Goal: Information Seeking & Learning: Learn about a topic

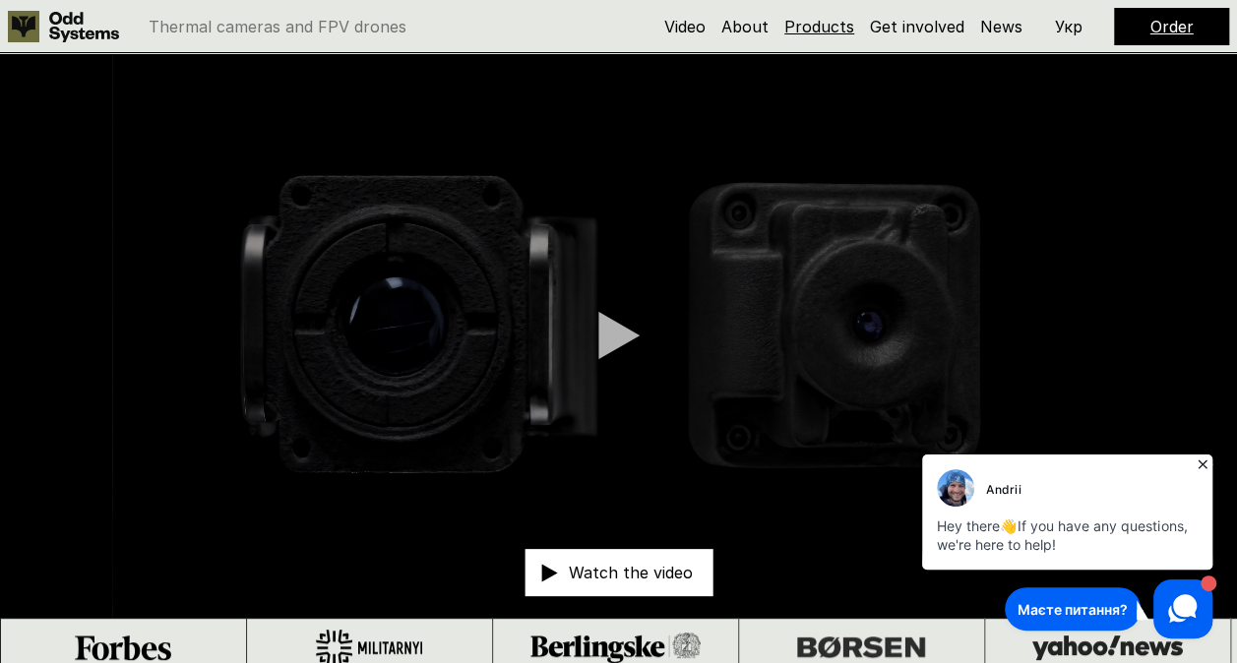
click at [811, 24] on link "Products" at bounding box center [819, 27] width 70 height 20
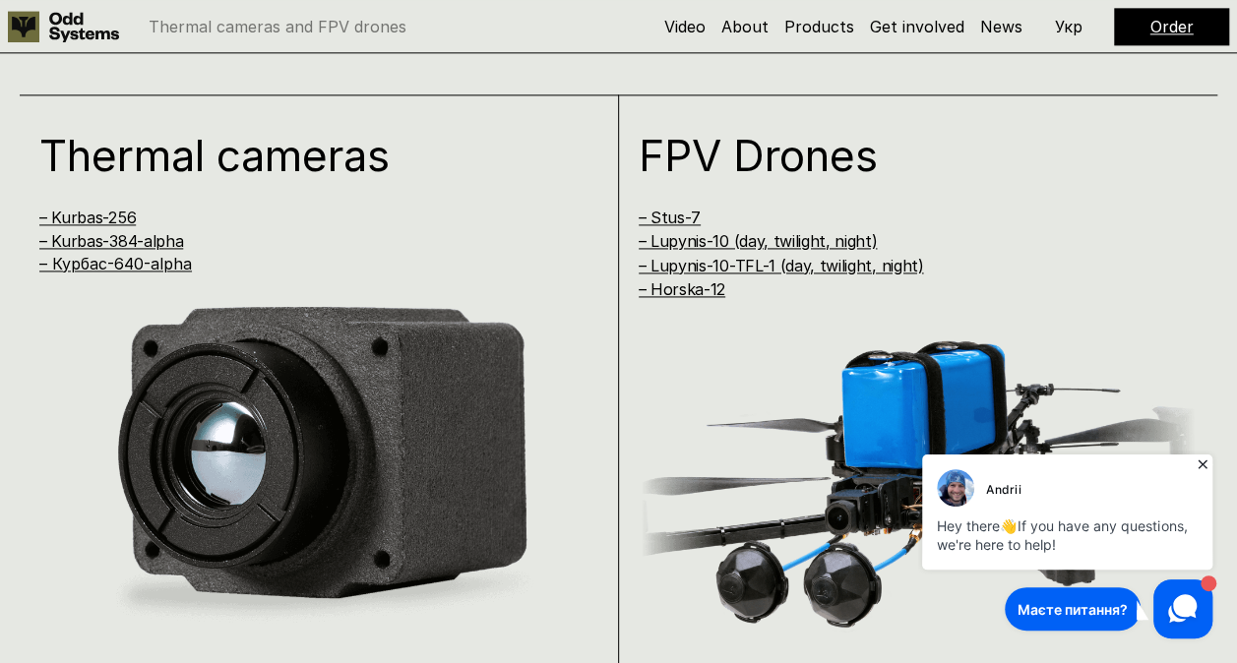
scroll to position [1340, 0]
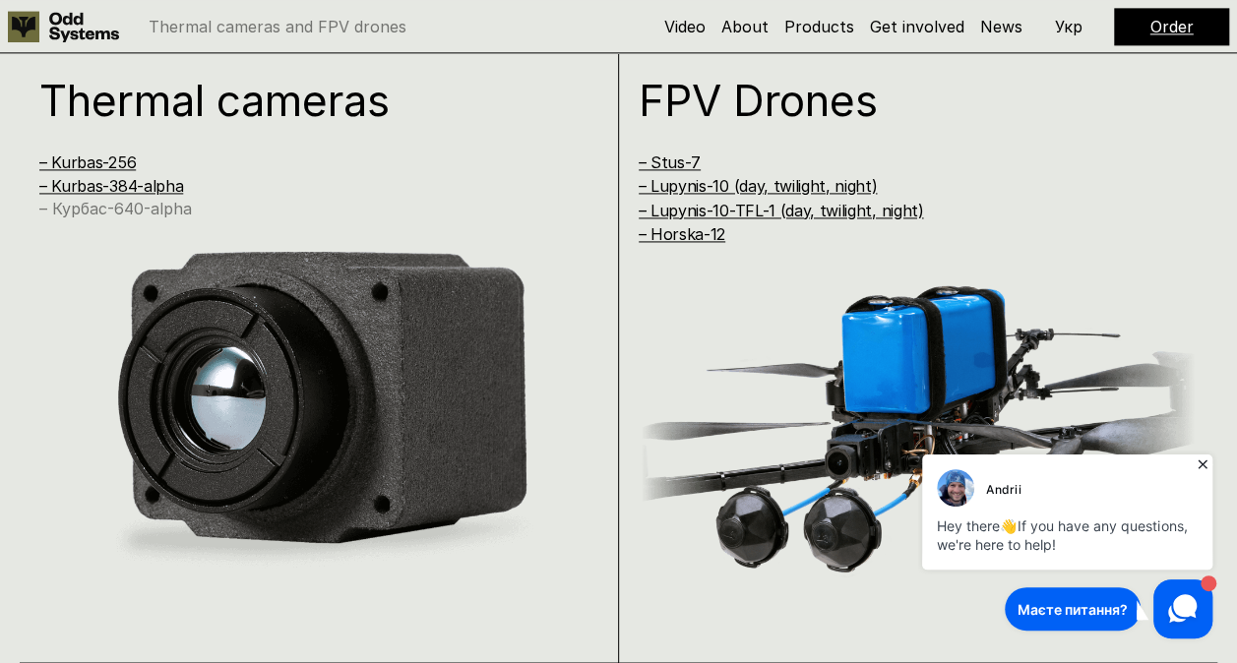
click at [109, 207] on link "– Курбас-640-alpha" at bounding box center [115, 209] width 153 height 20
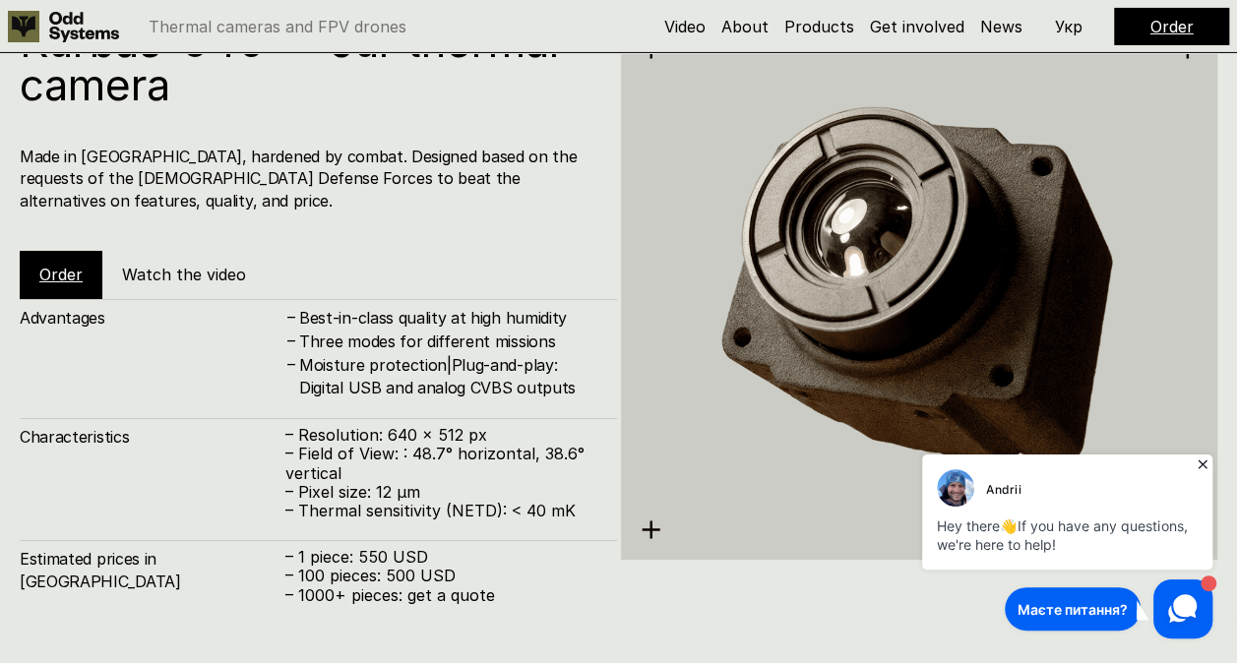
scroll to position [3330, 0]
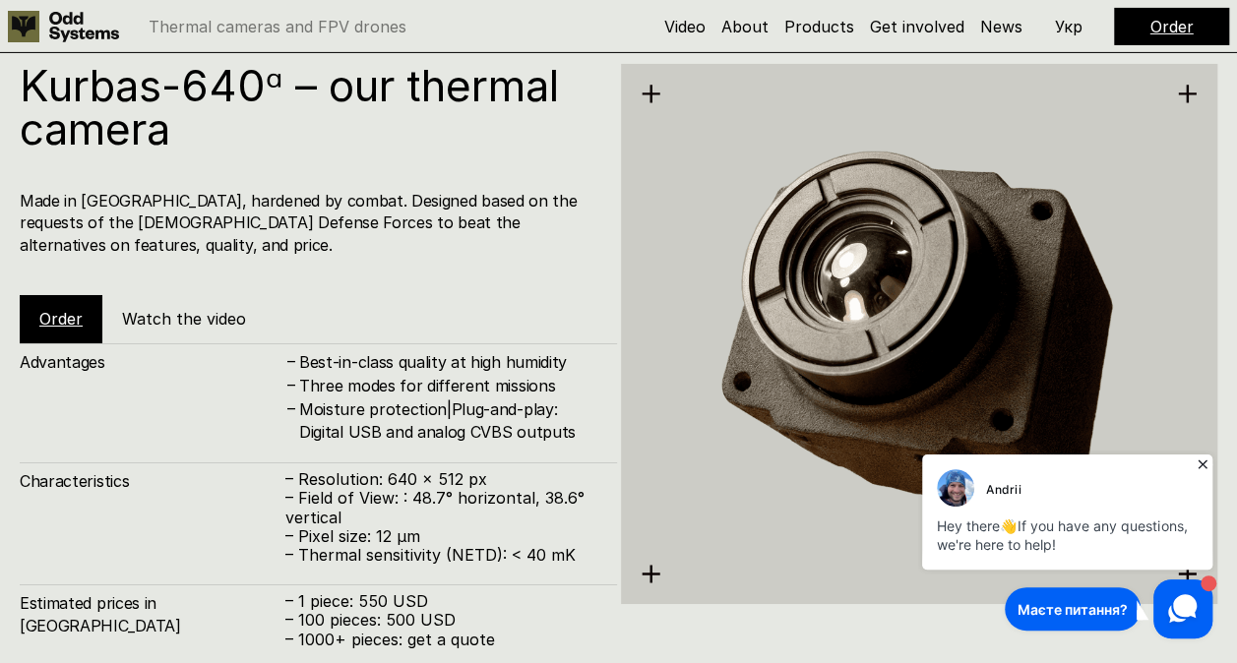
scroll to position [1340, 0]
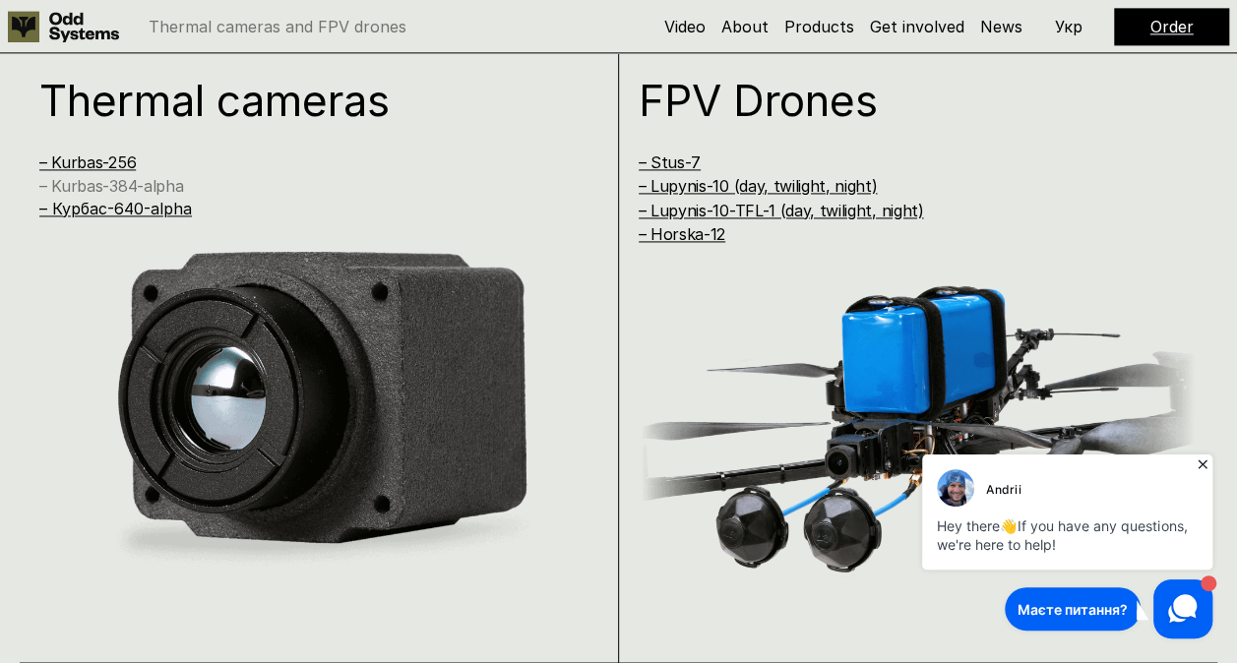
click at [116, 185] on link "– Kurbas-384-alpha" at bounding box center [111, 186] width 144 height 20
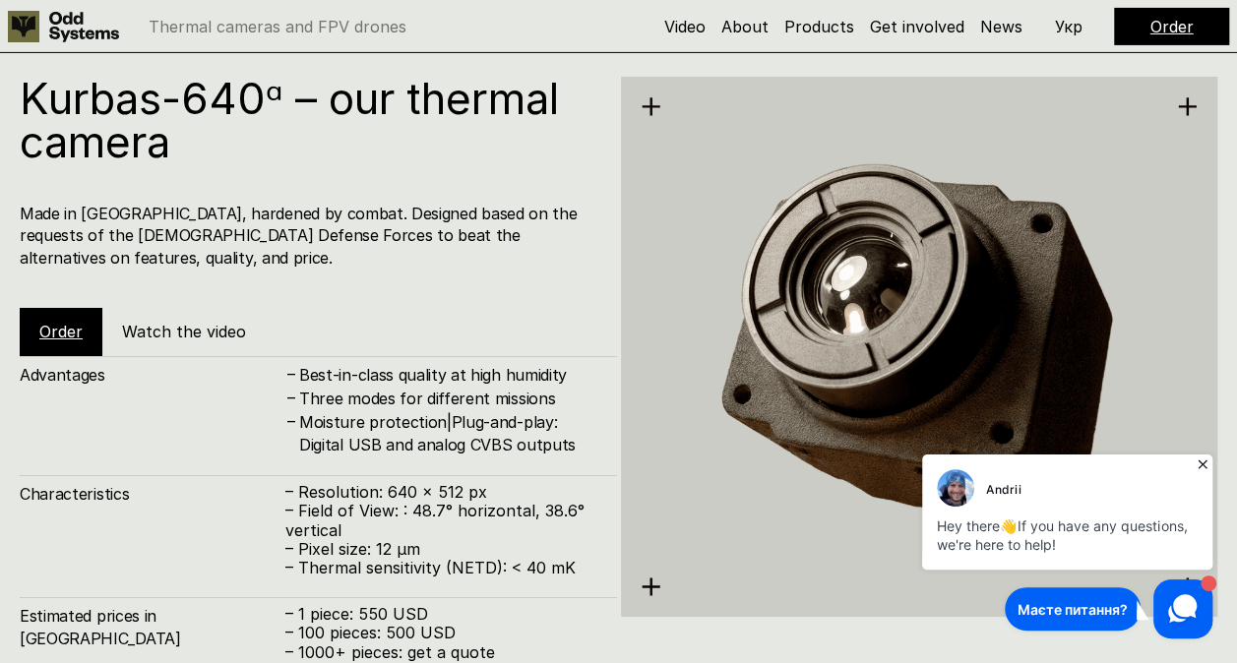
scroll to position [3454, 0]
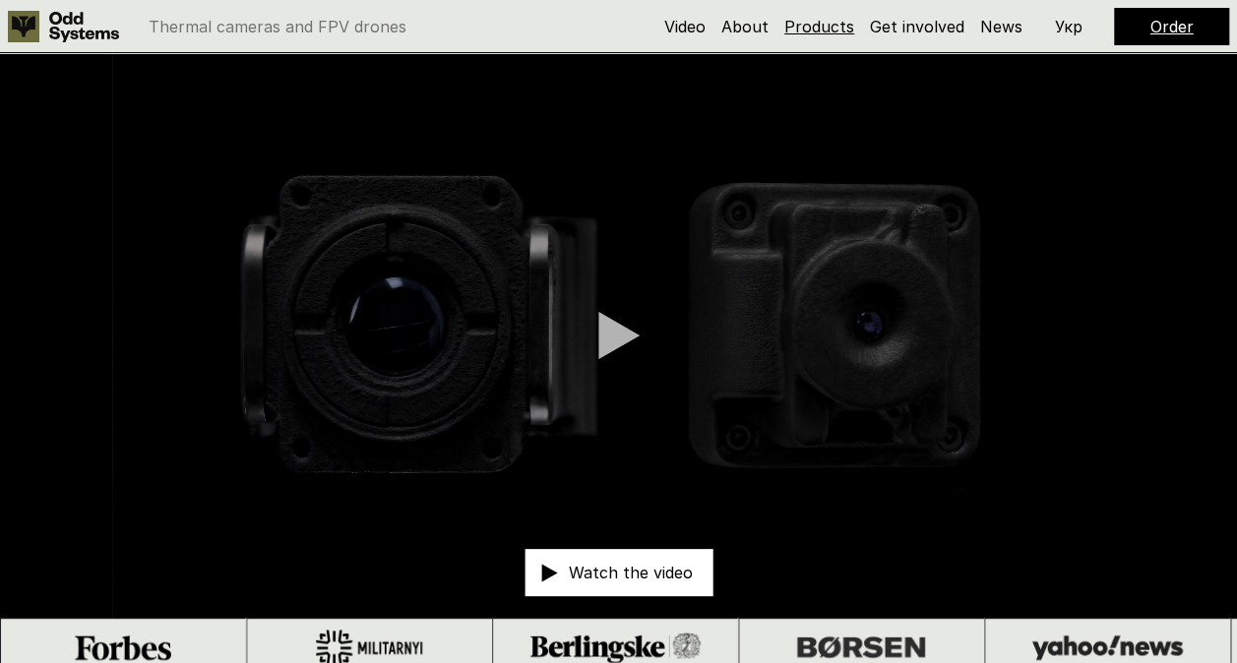
click at [833, 22] on link "Products" at bounding box center [819, 27] width 70 height 20
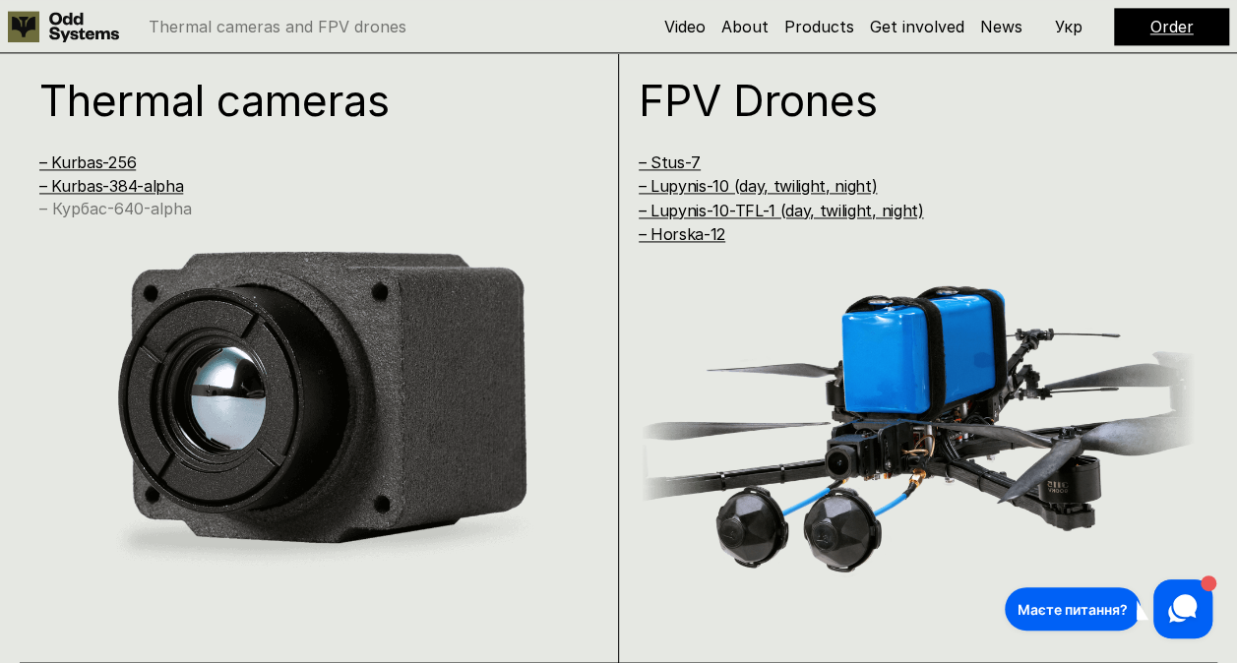
click at [126, 203] on link "– Курбас-640-alpha" at bounding box center [115, 209] width 153 height 20
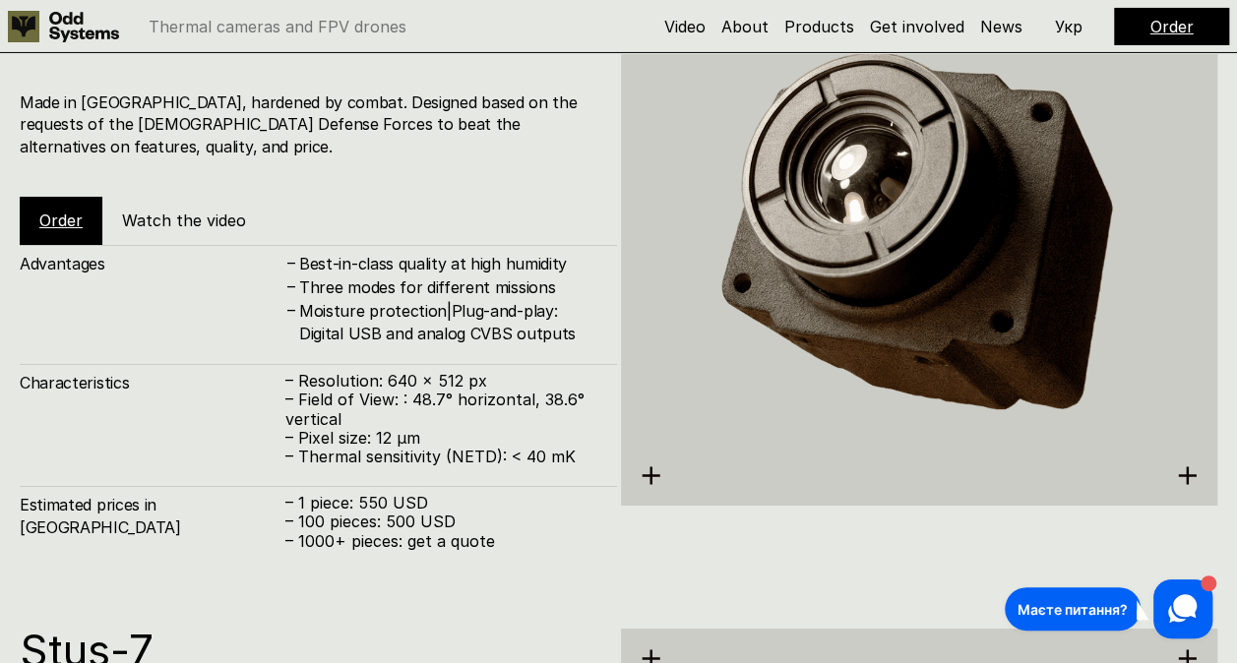
scroll to position [2838, 0]
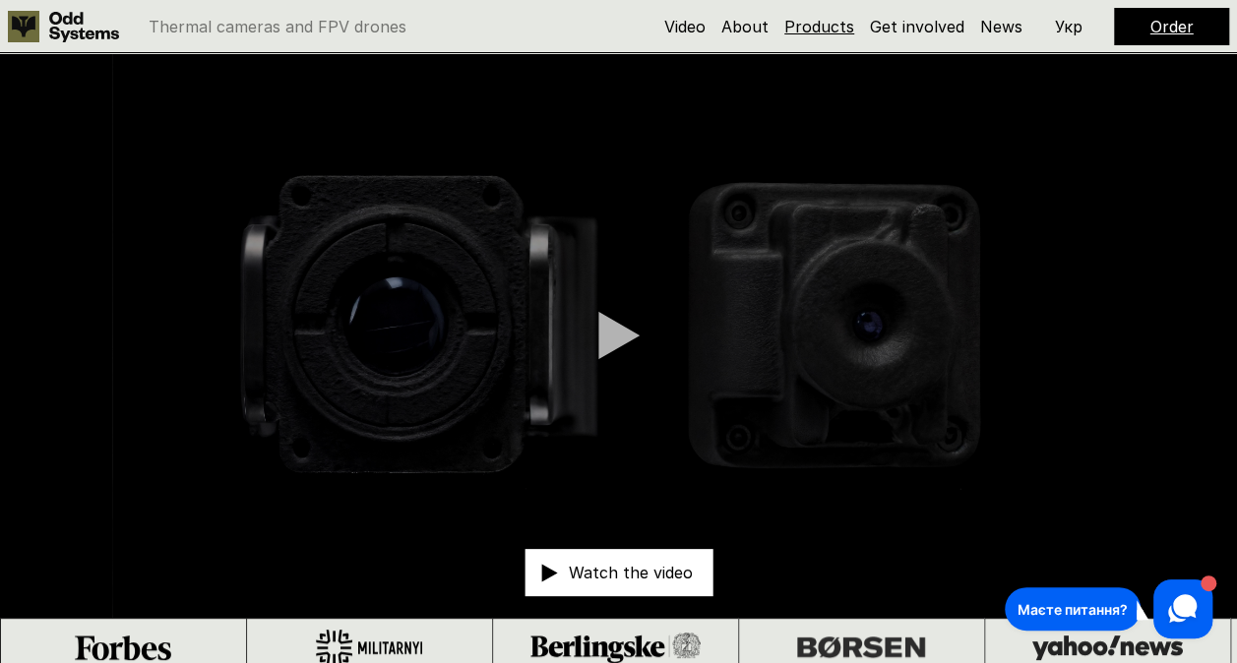
click at [823, 26] on link "Products" at bounding box center [819, 27] width 70 height 20
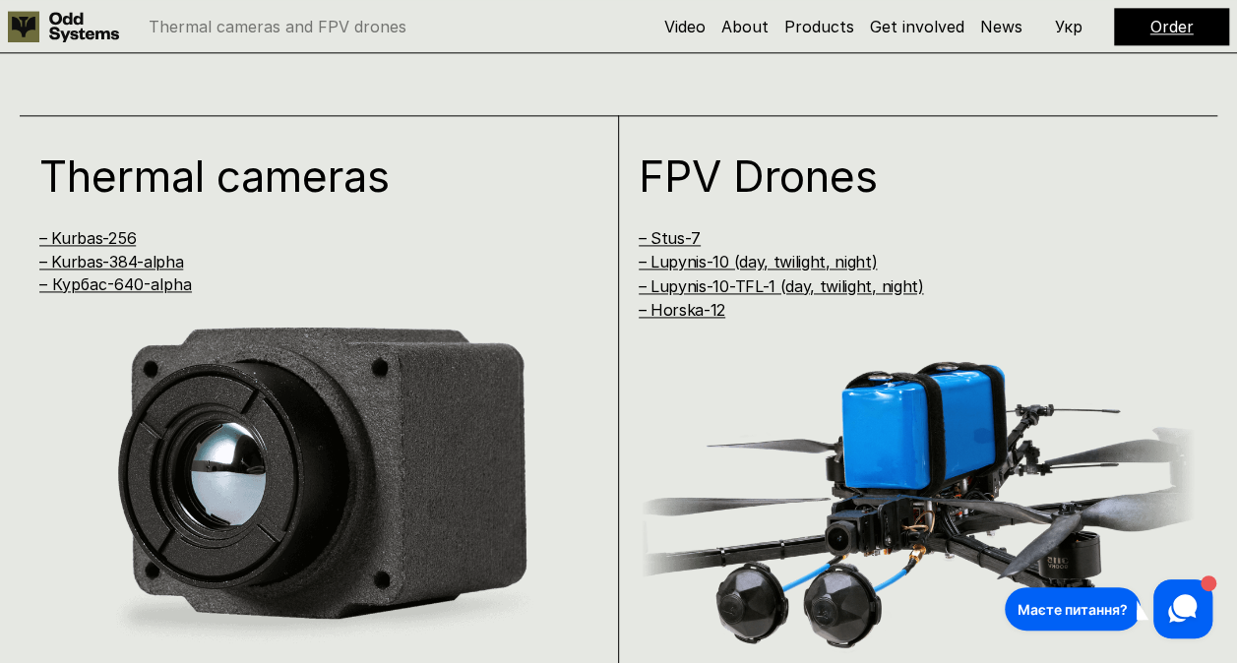
scroll to position [1340, 0]
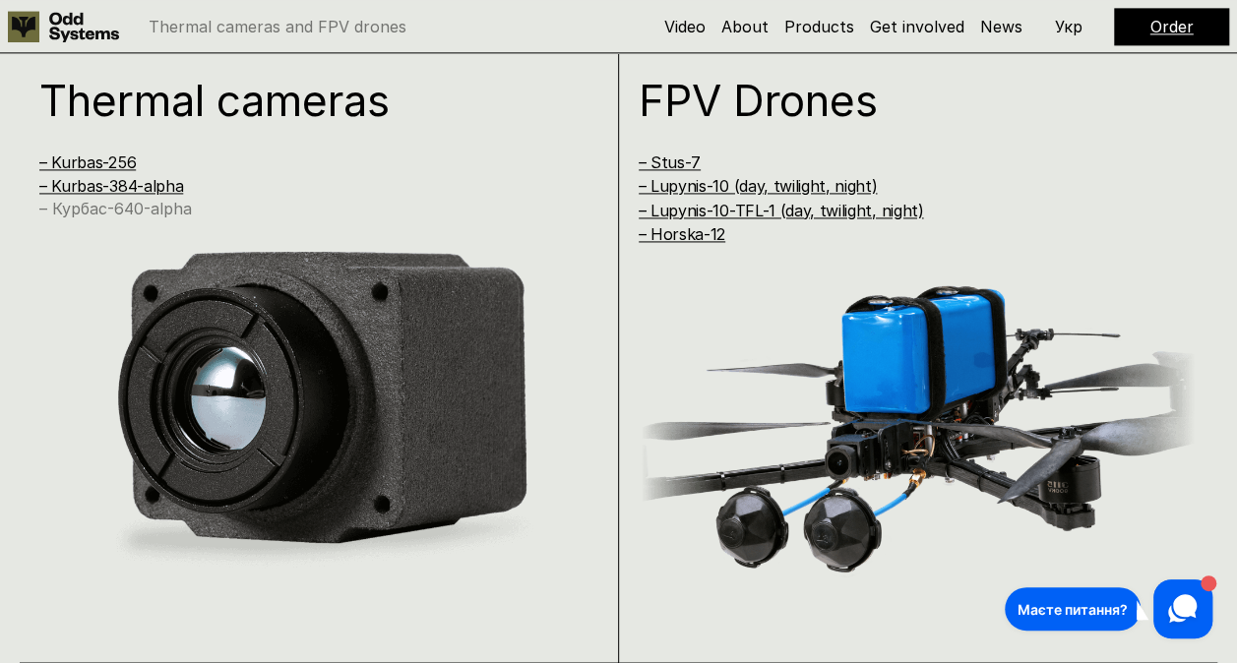
click at [152, 211] on link "– Курбас-640-alpha" at bounding box center [115, 209] width 153 height 20
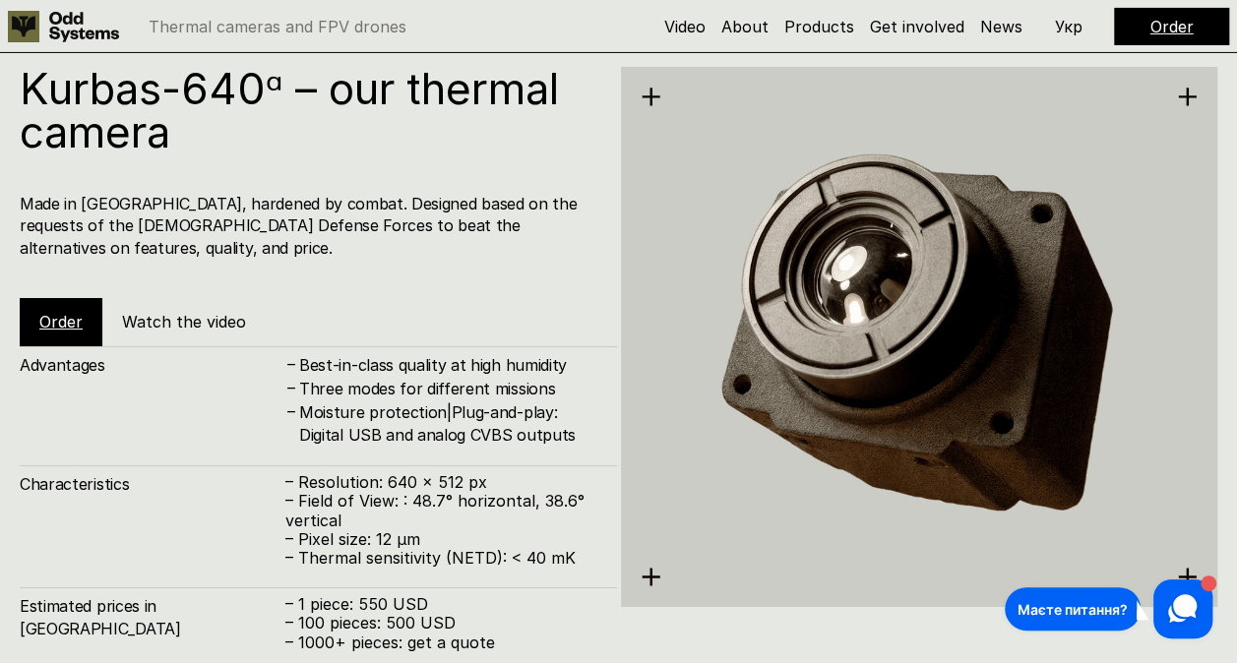
scroll to position [3330, 0]
